Goal: Navigation & Orientation: Find specific page/section

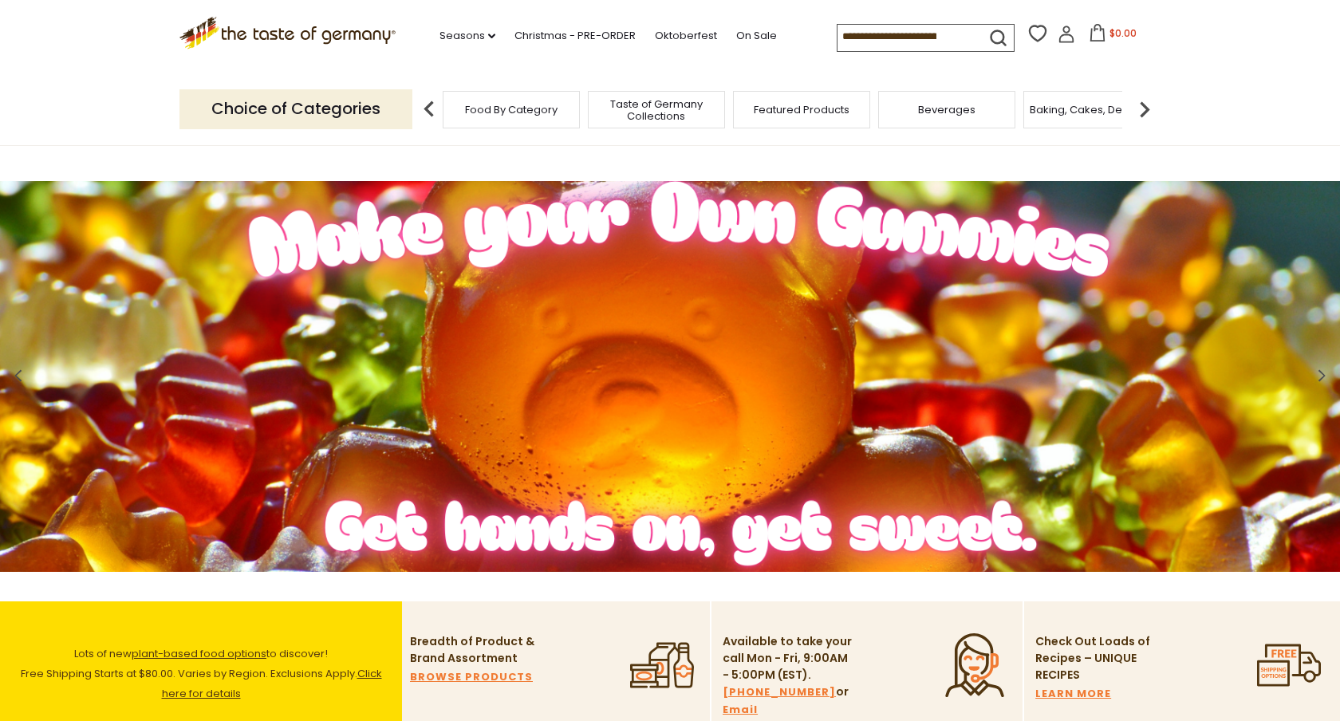
click at [519, 106] on span "Food By Category" at bounding box center [511, 110] width 93 height 12
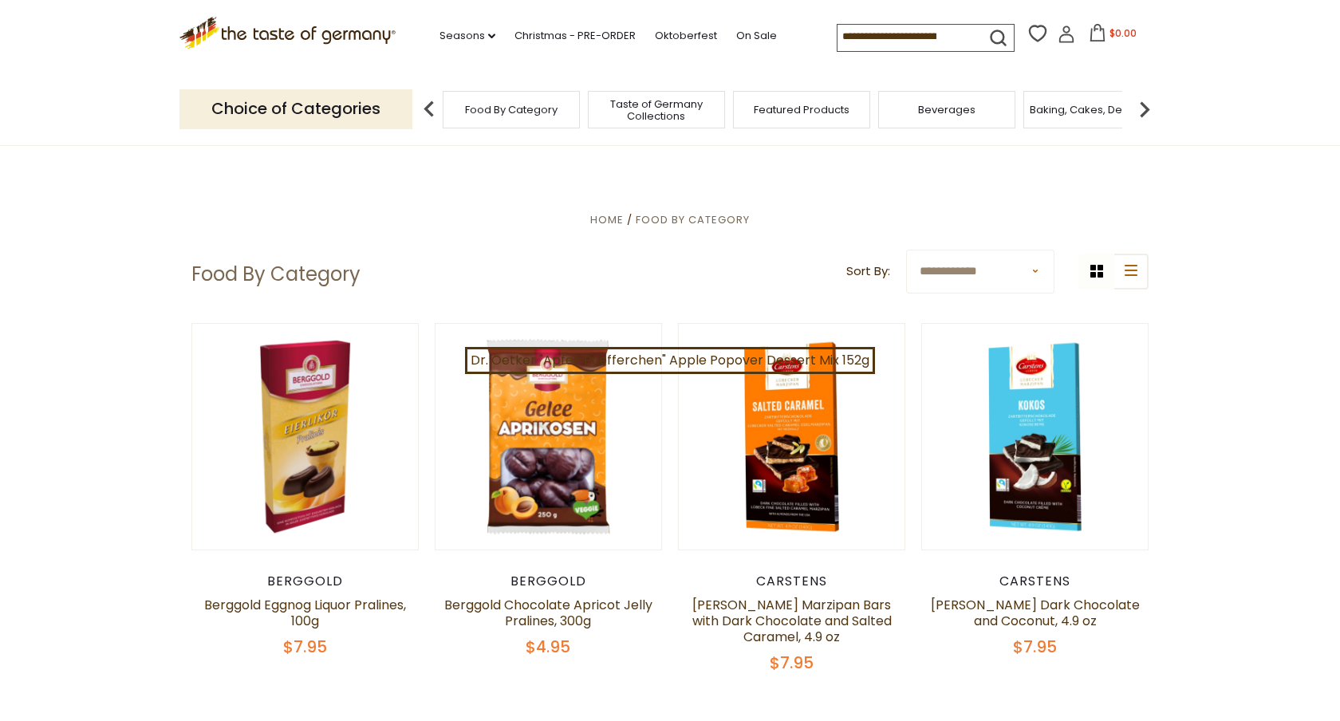
click at [363, 115] on p "Choice of Categories" at bounding box center [295, 108] width 233 height 39
click at [427, 107] on img at bounding box center [429, 109] width 32 height 32
click at [355, 116] on p "Choice of Categories" at bounding box center [295, 108] width 233 height 39
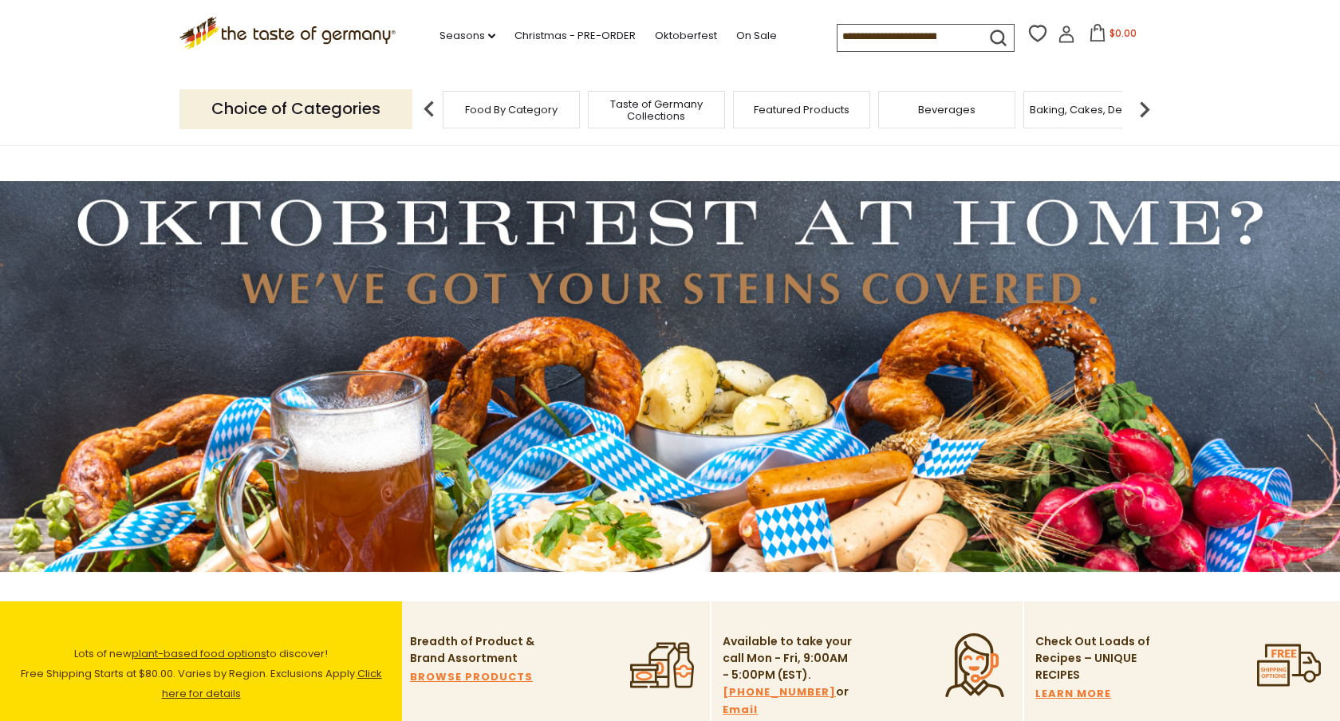
click at [427, 111] on img at bounding box center [429, 109] width 32 height 32
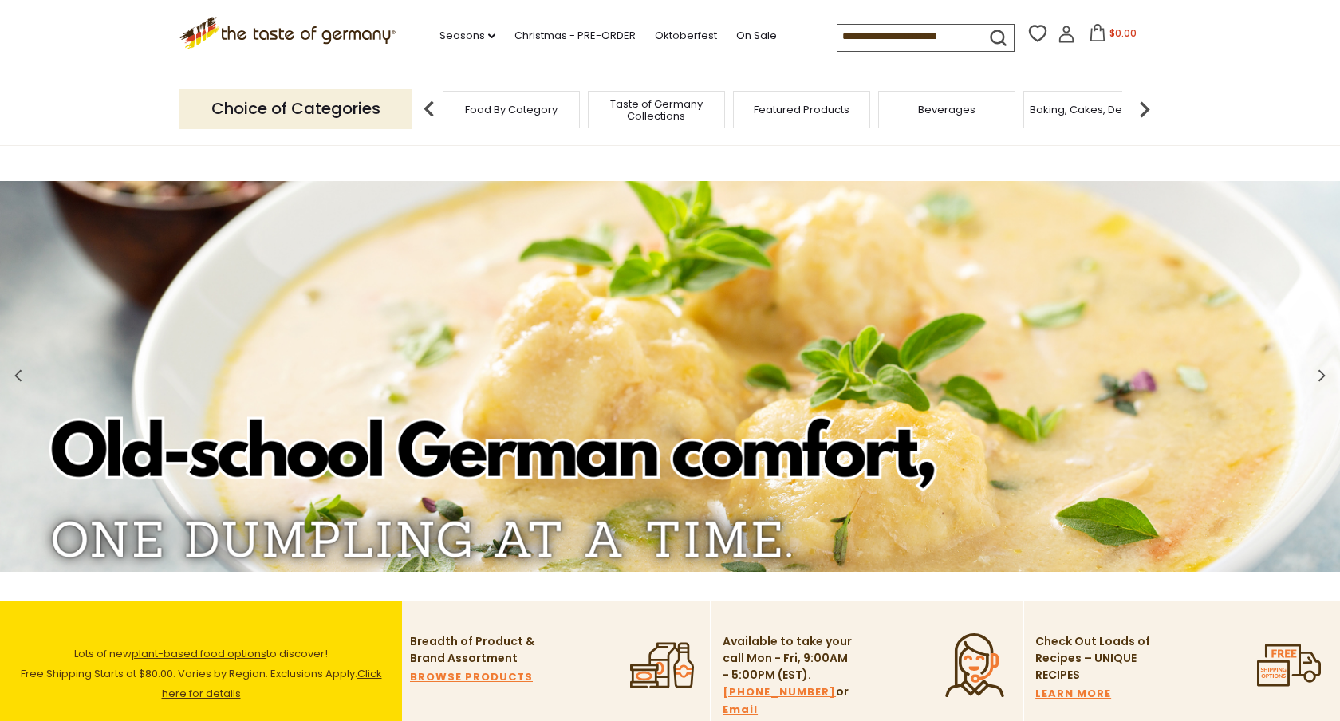
click at [480, 110] on span "Food By Category" at bounding box center [511, 110] width 93 height 12
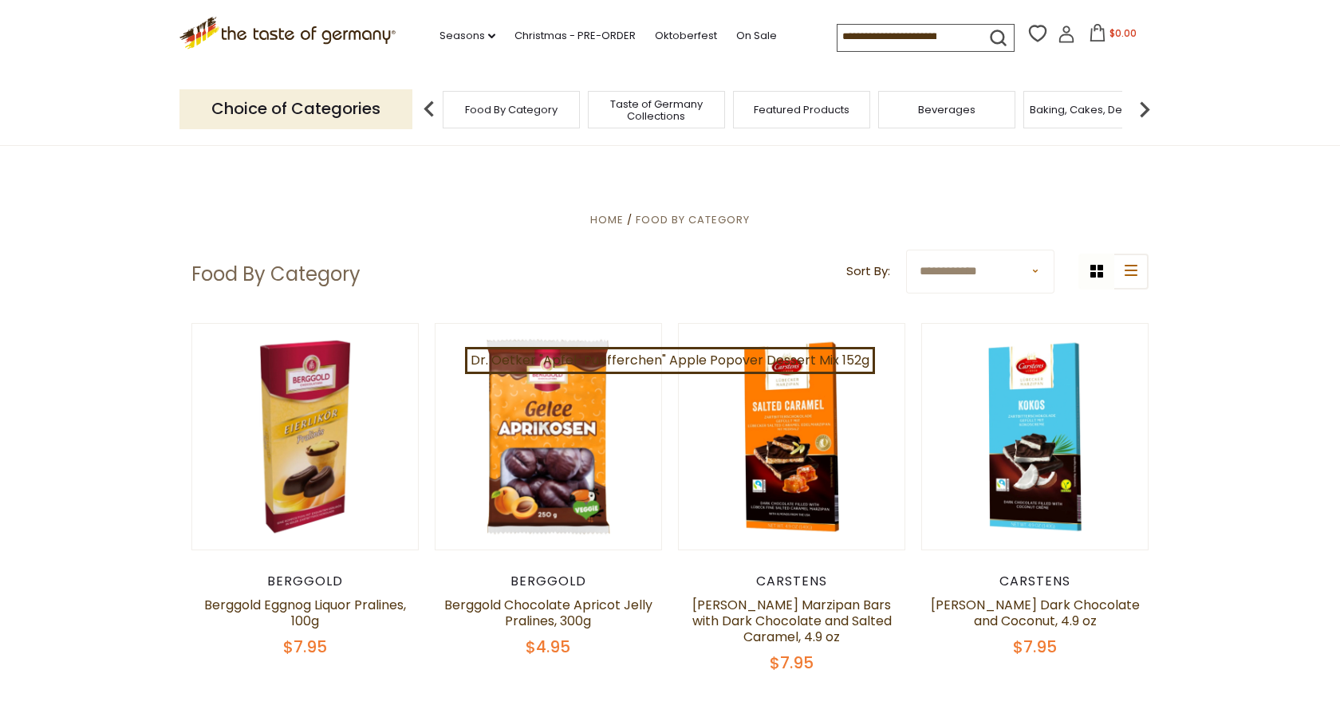
click at [905, 41] on input at bounding box center [904, 36] width 135 height 22
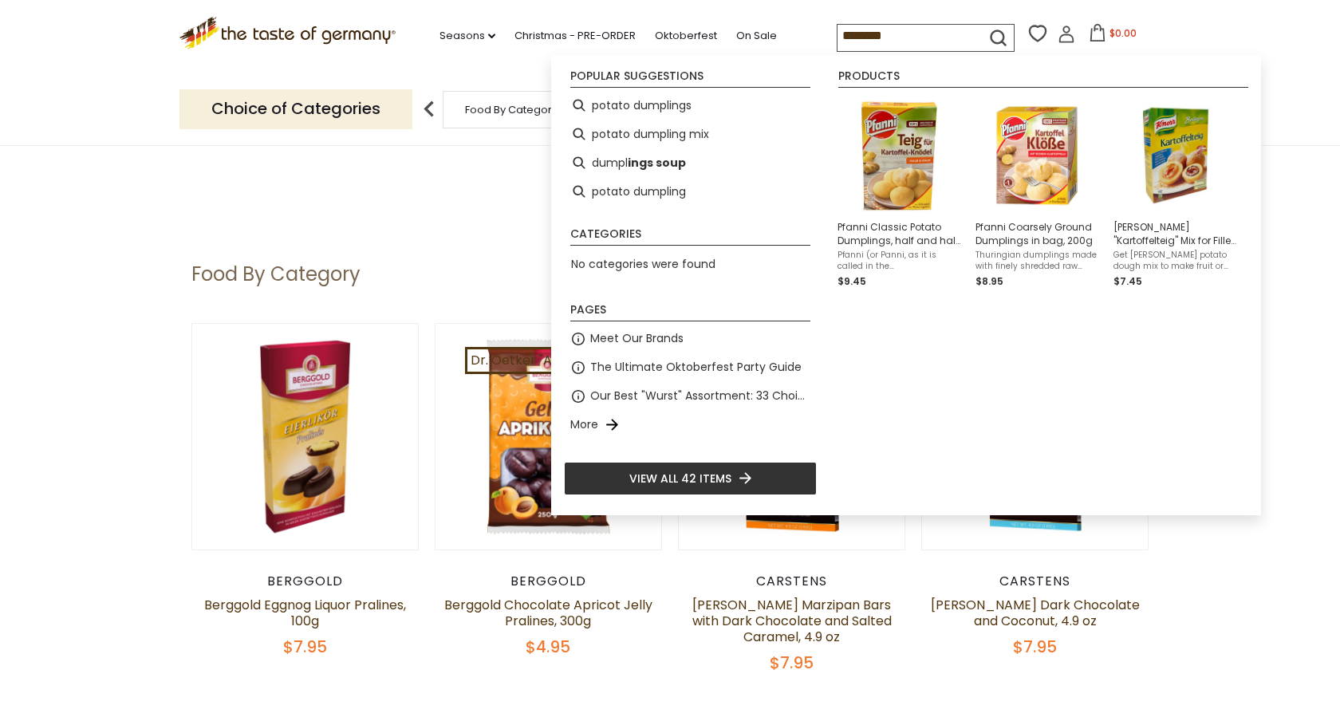
type input "*********"
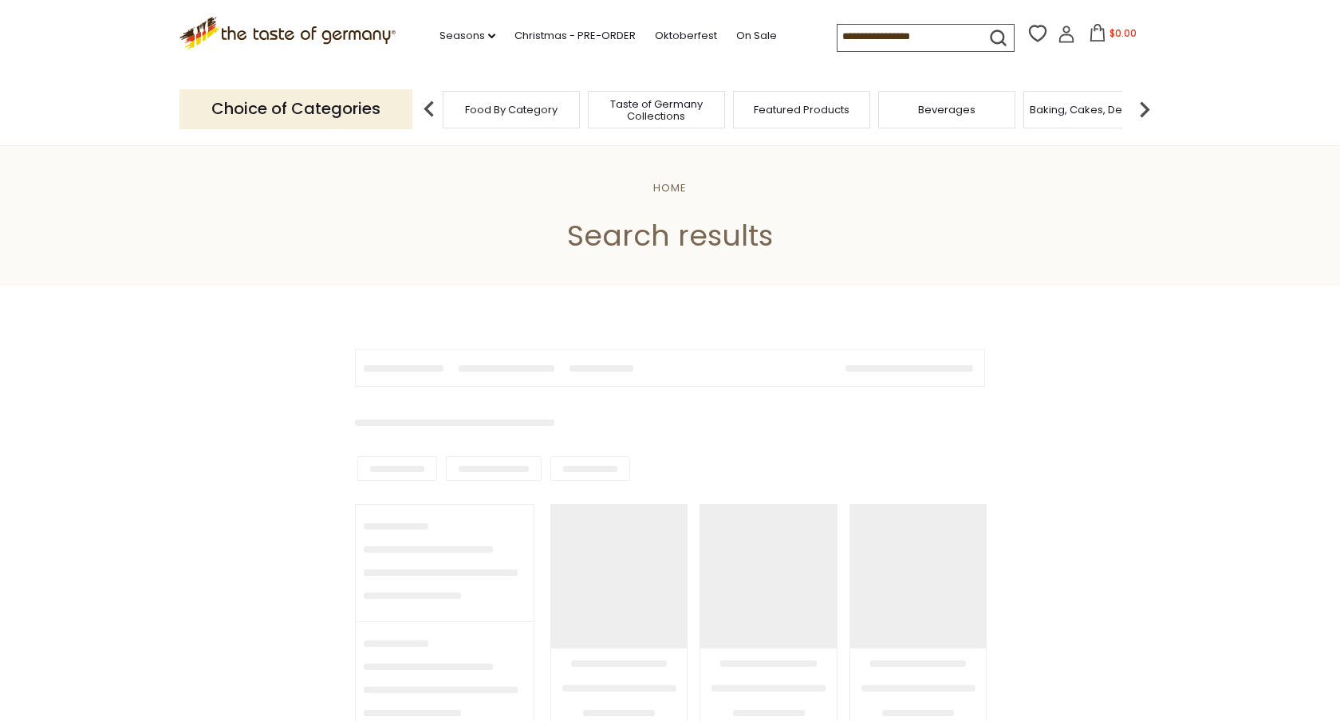
type input "*********"
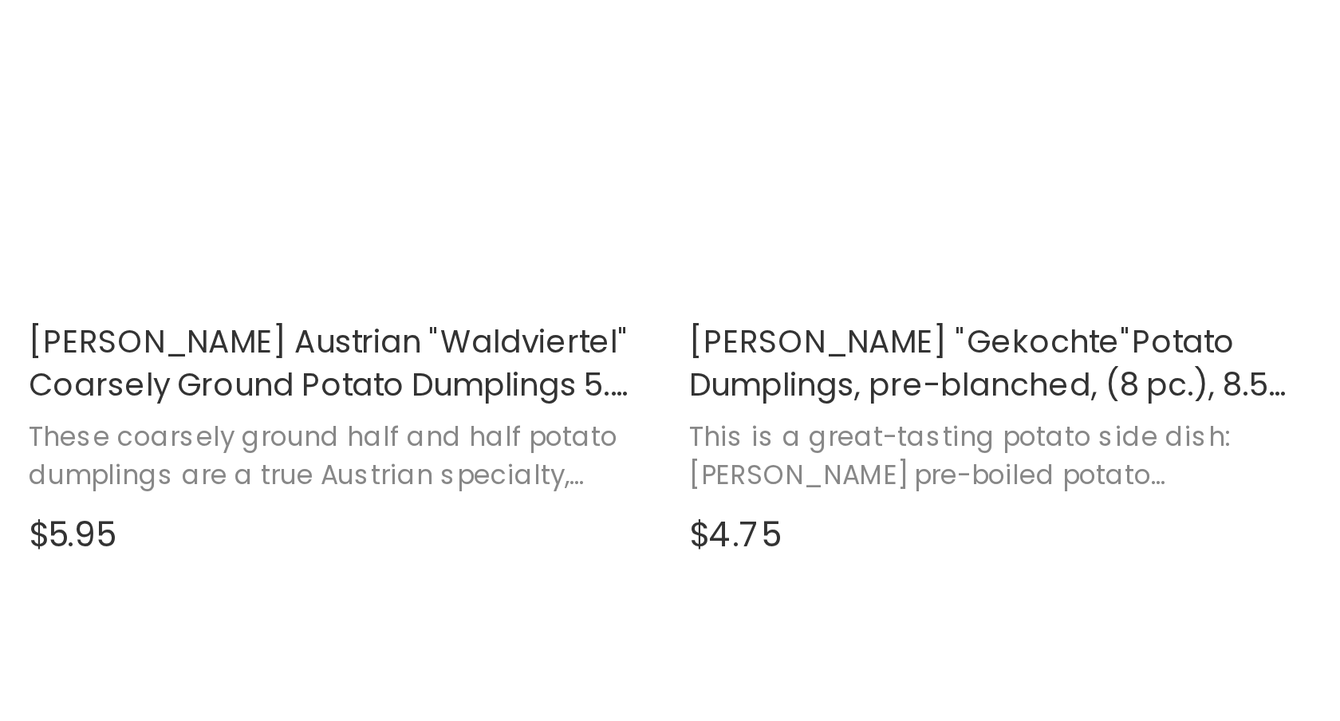
scroll to position [1901, 0]
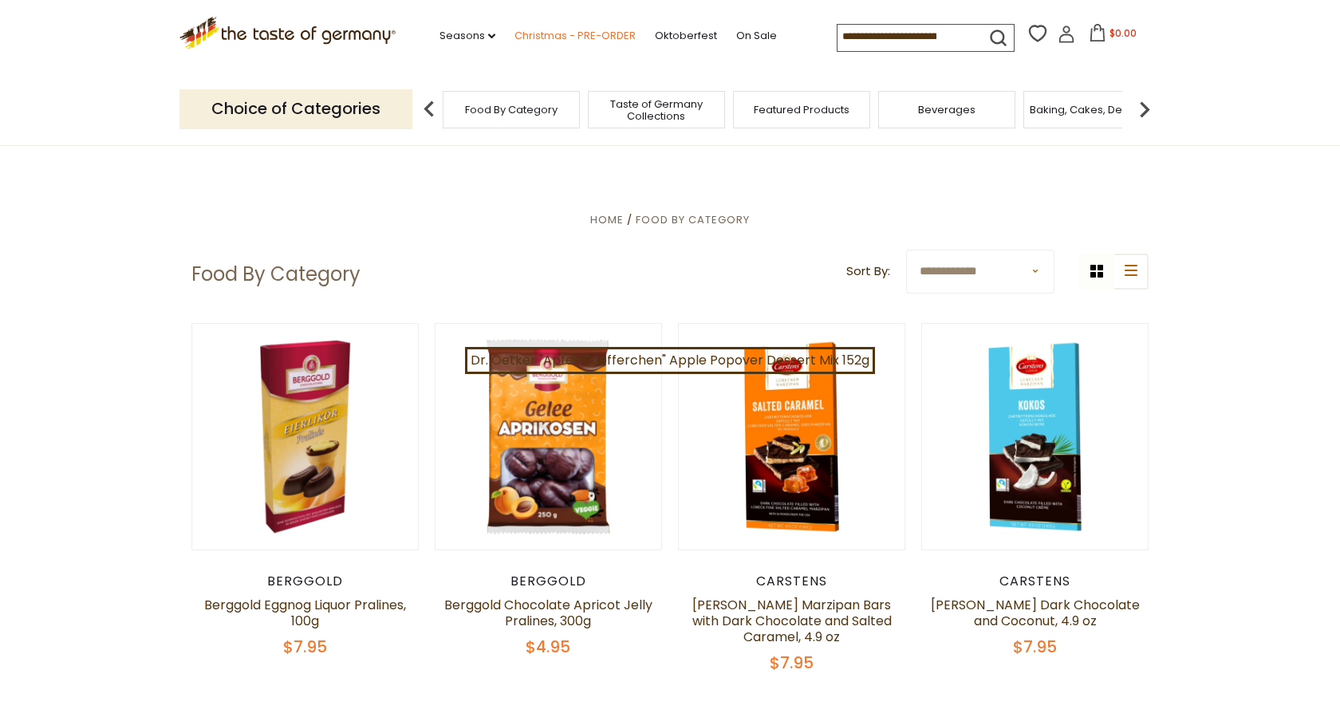
click at [561, 33] on link "Christmas - PRE-ORDER" at bounding box center [574, 36] width 121 height 18
